Goal: Task Accomplishment & Management: Use online tool/utility

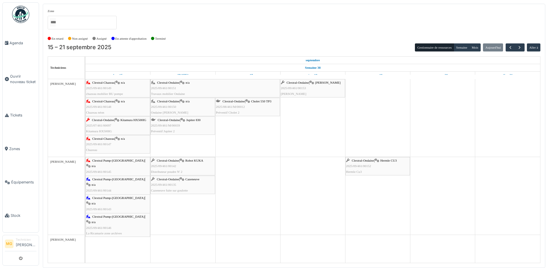
click at [136, 125] on div "Clextral-Ondaine | Kitamura HX500IG 2025/07/461/00097 Kitamura HX500IG" at bounding box center [117, 125] width 63 height 17
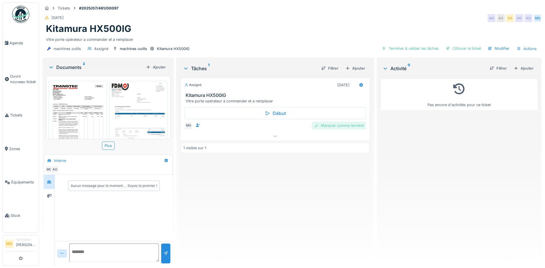
click at [336, 125] on div "Marquer comme terminé" at bounding box center [339, 125] width 54 height 8
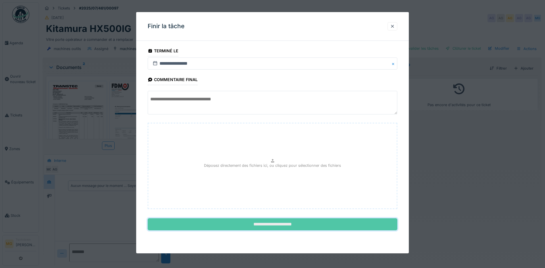
click at [264, 224] on input "**********" at bounding box center [272, 224] width 249 height 12
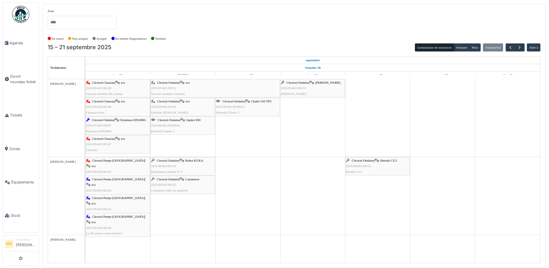
click at [194, 127] on div "Clextral-Ondaine | Jupiter 830 2025/09/461/M/00039 Préventif Jupiter 2" at bounding box center [182, 125] width 63 height 17
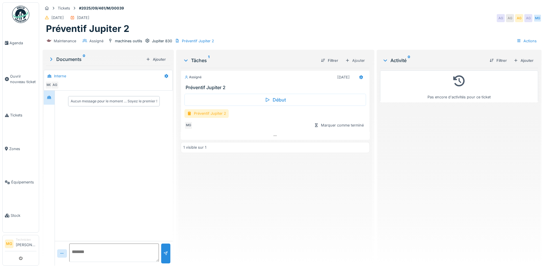
click at [210, 115] on div "Préventif Jupiter 2" at bounding box center [206, 113] width 44 height 8
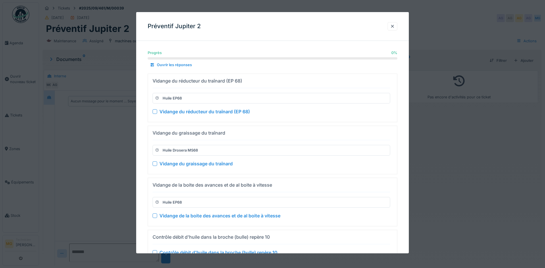
click at [153, 111] on div at bounding box center [154, 111] width 5 height 5
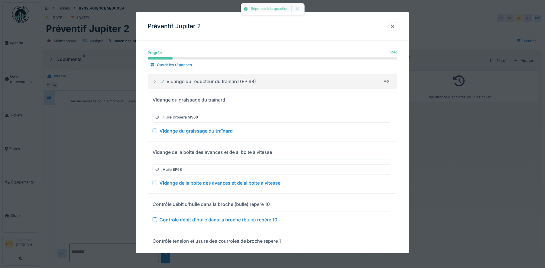
click at [156, 131] on div at bounding box center [154, 130] width 5 height 5
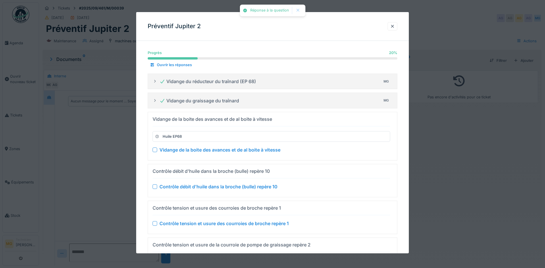
click at [156, 150] on div at bounding box center [154, 149] width 5 height 5
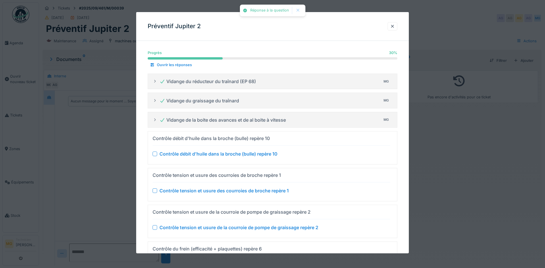
click at [155, 154] on div at bounding box center [154, 153] width 5 height 5
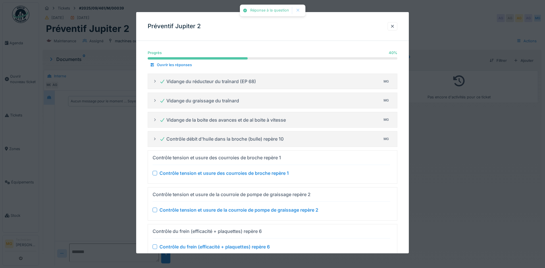
click at [155, 172] on div at bounding box center [154, 173] width 5 height 5
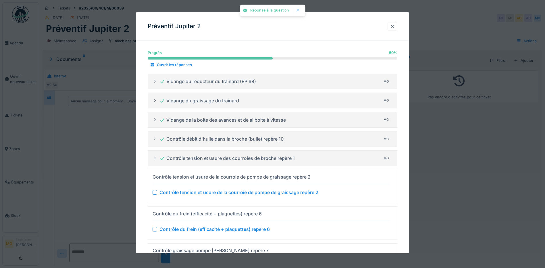
click at [155, 192] on div at bounding box center [154, 191] width 5 height 5
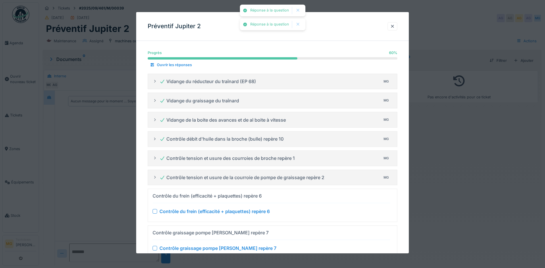
click at [154, 211] on div at bounding box center [154, 211] width 5 height 5
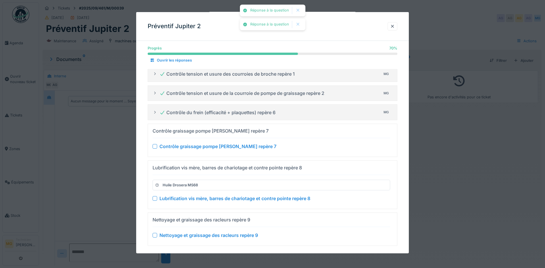
scroll to position [92, 0]
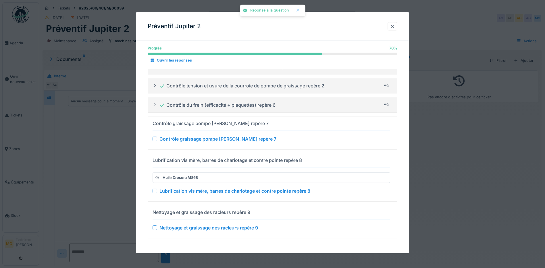
click at [155, 139] on div at bounding box center [154, 138] width 5 height 5
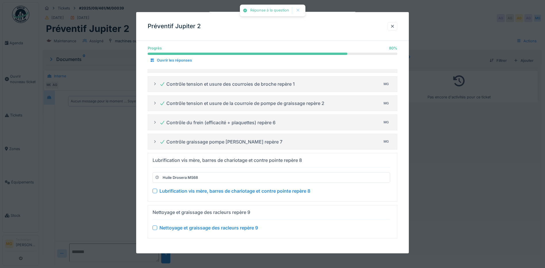
click at [155, 190] on div at bounding box center [154, 190] width 5 height 5
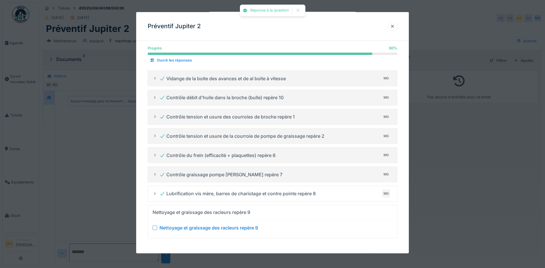
click at [155, 227] on div at bounding box center [154, 227] width 5 height 5
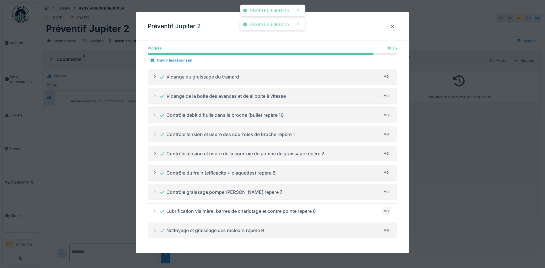
scroll to position [24, 0]
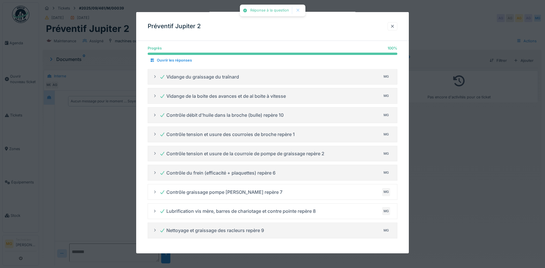
click at [393, 26] on div at bounding box center [392, 26] width 5 height 5
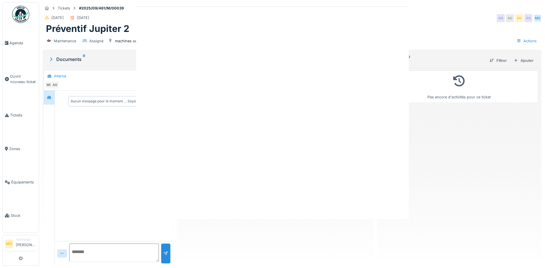
scroll to position [0, 0]
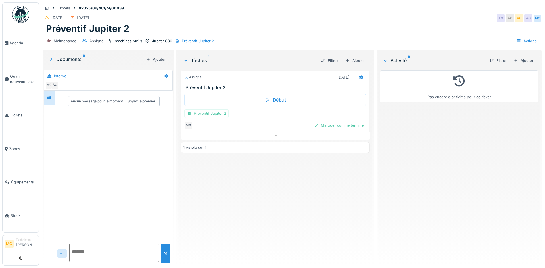
click at [325, 125] on div "Marquer comme terminé" at bounding box center [339, 125] width 54 height 8
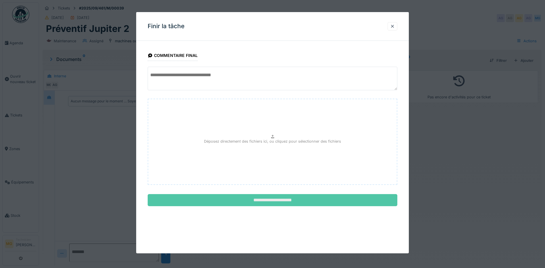
click at [287, 204] on input "**********" at bounding box center [272, 200] width 249 height 12
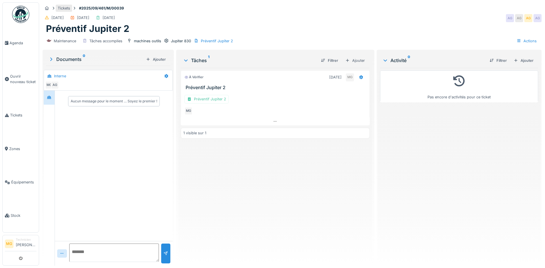
click at [59, 9] on div "Tickets" at bounding box center [64, 7] width 12 height 5
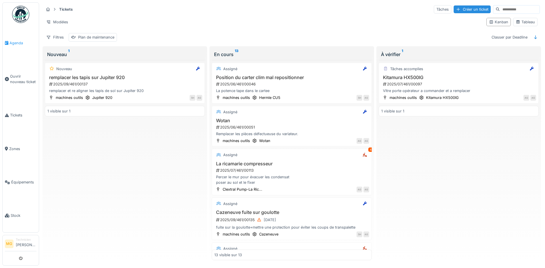
click at [19, 38] on link "Agenda" at bounding box center [21, 42] width 36 height 33
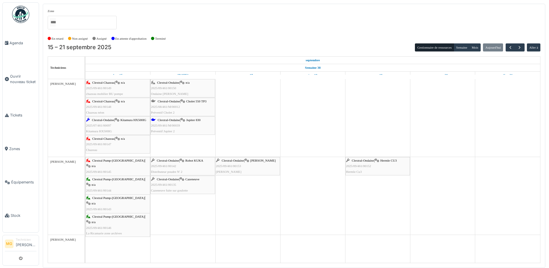
click at [170, 94] on span "Ondaine [PERSON_NAME]" at bounding box center [169, 93] width 37 height 3
